Goal: Communication & Community: Connect with others

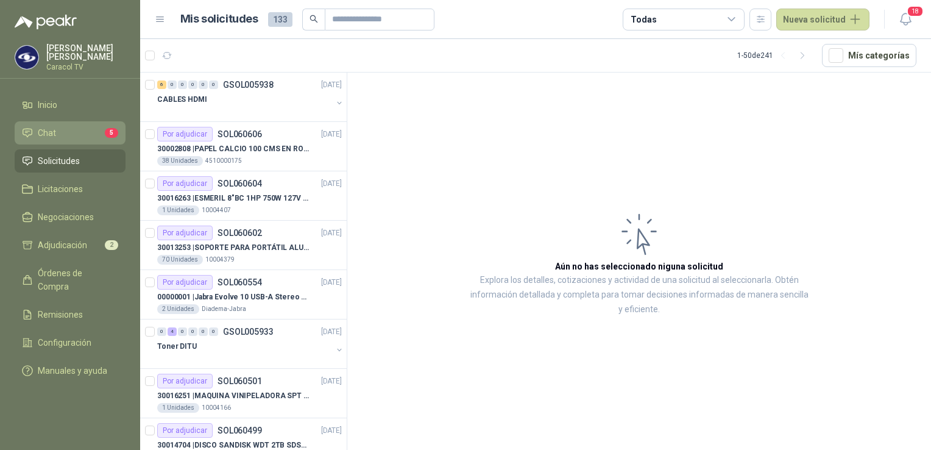
click at [51, 126] on span "Chat" at bounding box center [47, 132] width 18 height 13
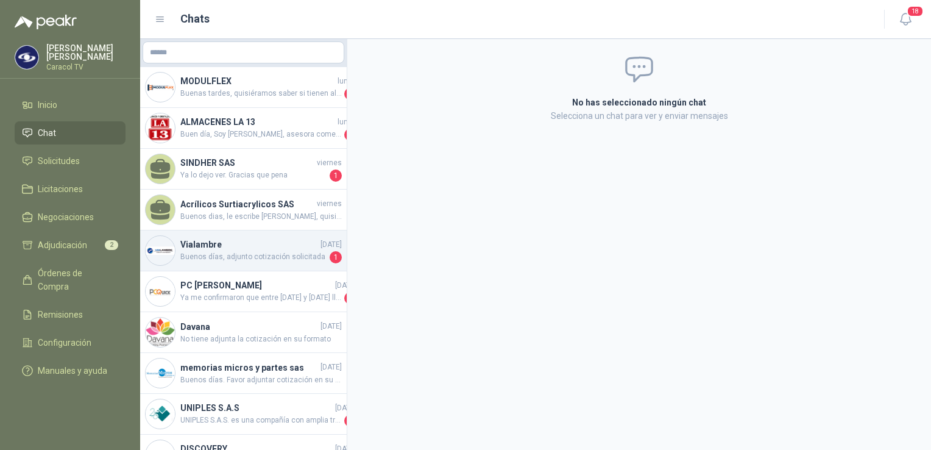
click at [278, 247] on h4 "Vialambre" at bounding box center [249, 244] width 138 height 13
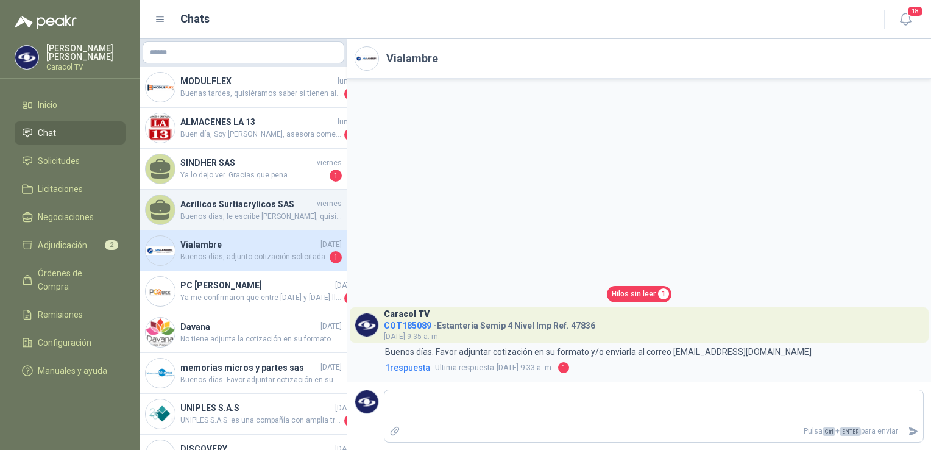
click at [261, 209] on h4 "Acrílicos Surtiacrylicos SAS" at bounding box center [247, 203] width 134 height 13
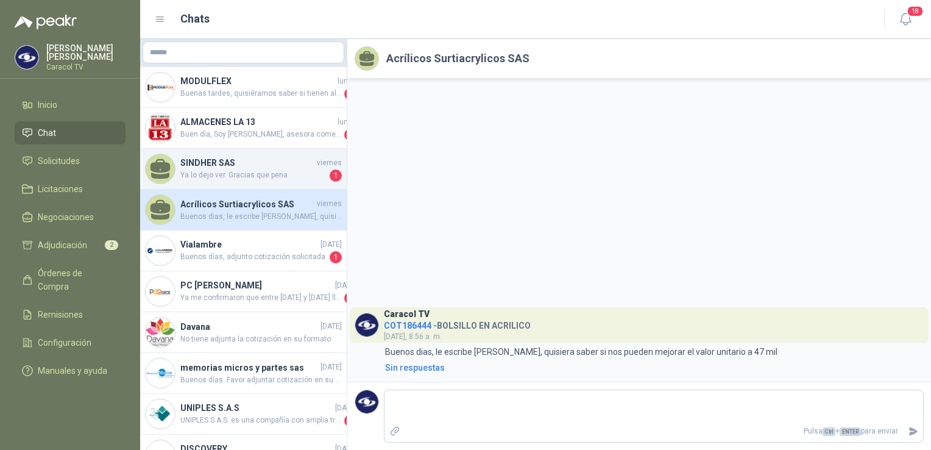
click at [242, 160] on h4 "SINDHER SAS" at bounding box center [247, 162] width 134 height 13
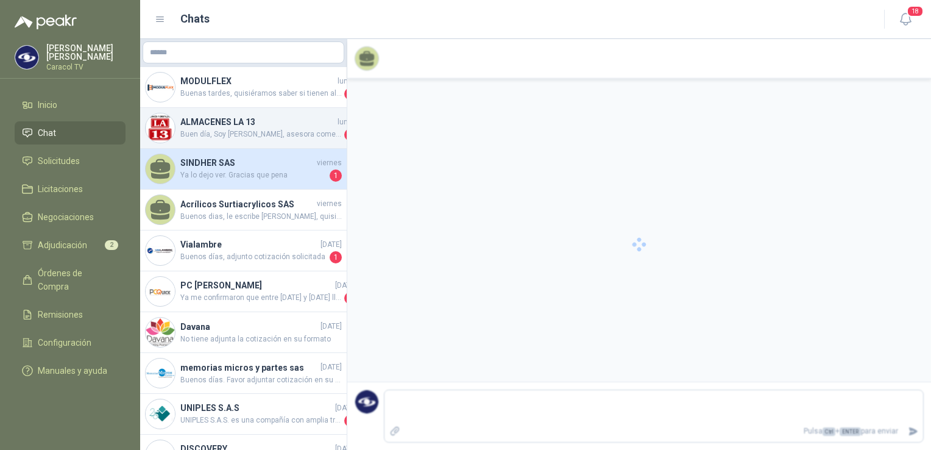
click at [233, 130] on span "Buen día, Soy [PERSON_NAME], asesora comercial [PERSON_NAME] y Cristalería La 1…" at bounding box center [261, 135] width 162 height 12
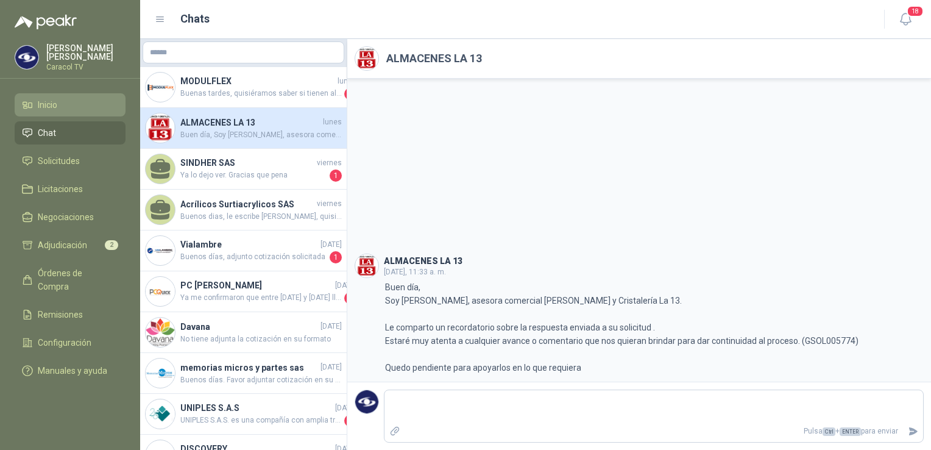
click at [67, 104] on li "Inicio" at bounding box center [70, 104] width 96 height 13
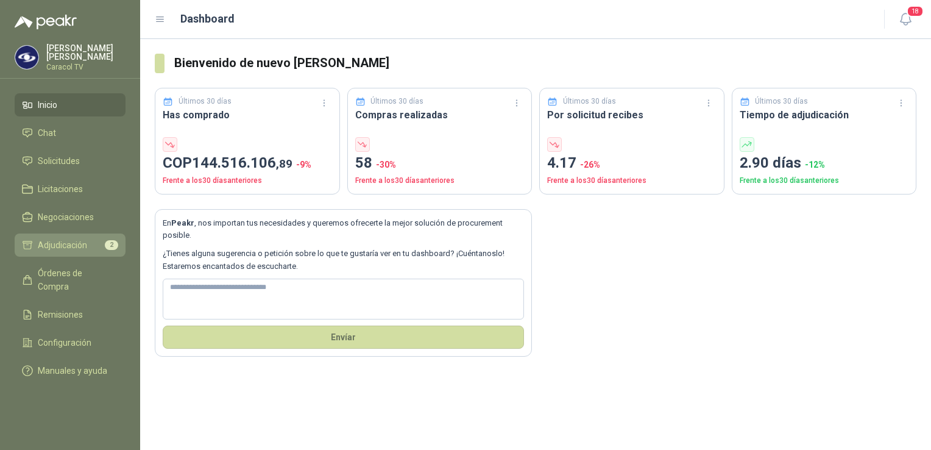
click at [70, 238] on span "Adjudicación" at bounding box center [62, 244] width 49 height 13
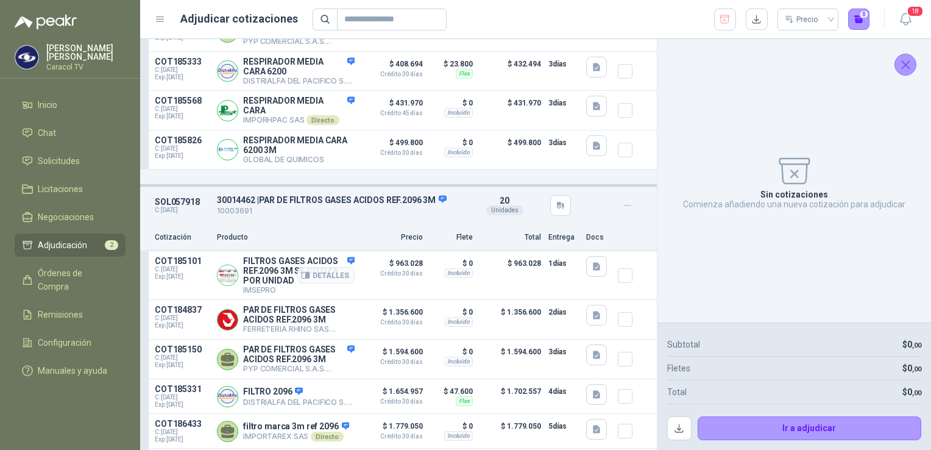
scroll to position [292, 0]
